Goal: Register for event/course

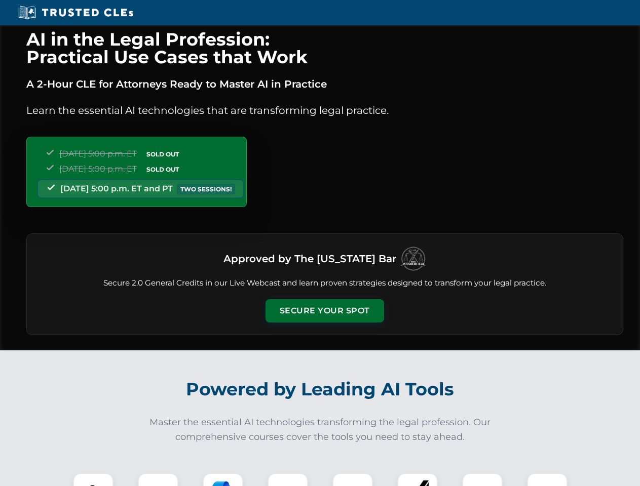
click at [324, 311] on button "Secure Your Spot" at bounding box center [324, 310] width 119 height 23
click at [93, 480] on img at bounding box center [93, 493] width 29 height 29
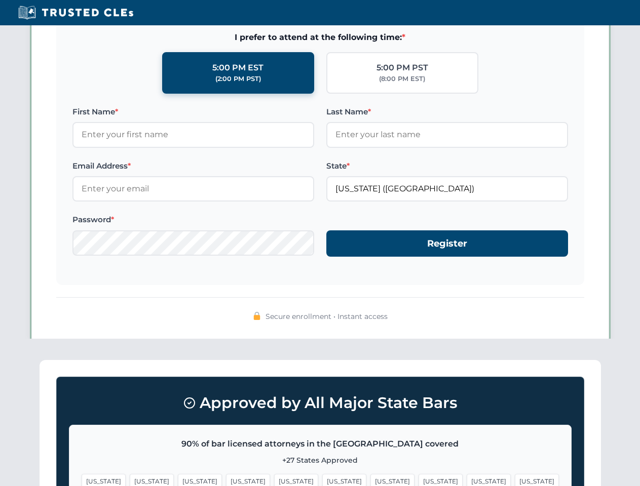
click at [370, 480] on span "[US_STATE]" at bounding box center [392, 481] width 44 height 15
click at [467, 480] on span "[US_STATE]" at bounding box center [489, 481] width 44 height 15
